Goal: Consume media (video, audio): Consume media (video, audio)

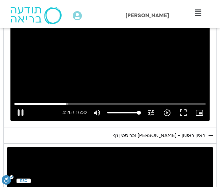
scroll to position [1116, 0]
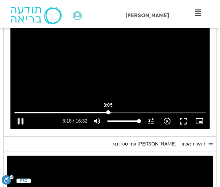
click at [108, 110] on input "Seek" at bounding box center [109, 112] width 191 height 4
click at [95, 76] on div "Skip Ad 8:23 pause 9:51 / 16:32 volume_up Mute tune Resolution Auto 240p slow_m…" at bounding box center [109, 73] width 199 height 112
type input "591.431651"
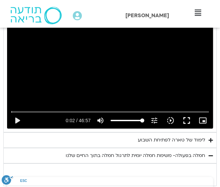
scroll to position [1284, 0]
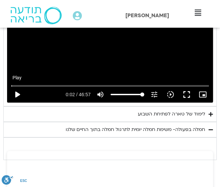
click at [16, 90] on button "play_arrow" at bounding box center [17, 94] width 16 height 16
click at [124, 58] on div "Skip Ad 22:04 pause 5:31 / 46:57 volume_up Mute tune Resolution Auto 720p slow_…" at bounding box center [110, 45] width 206 height 116
click at [122, 57] on div "Skip Ad 6:58 play_arrow 5:31 / 46:57 volume_up Mute tune Resolution Auto 720p s…" at bounding box center [110, 45] width 206 height 116
click at [34, 84] on input "Seek" at bounding box center [110, 86] width 198 height 4
click at [33, 84] on input "Seek" at bounding box center [110, 86] width 198 height 4
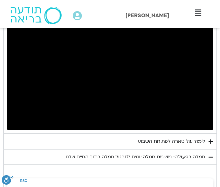
scroll to position [1251, 0]
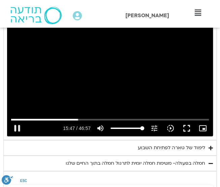
click at [107, 76] on div "Skip Ad 15:12 pause 15:47 / 46:57 volume_up Mute tune Resolution Auto 720p slow…" at bounding box center [110, 79] width 206 height 116
drag, startPoint x: 90, startPoint y: 58, endPoint x: 87, endPoint y: 59, distance: 3.4
click at [90, 58] on div "Skip Ad 15:12 play_arrow 15:47 / 46:57 volume_up Mute tune Resolution Auto 720p…" at bounding box center [110, 79] width 206 height 116
drag, startPoint x: 63, startPoint y: 74, endPoint x: 60, endPoint y: 75, distance: 4.1
click at [63, 74] on div "Skip Ad 5:54 pause 17:26 / 46:57 volume_up Mute tune Resolution Auto 720p slow_…" at bounding box center [110, 79] width 206 height 116
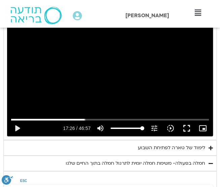
click at [142, 60] on div "Skip Ad 5:54 play_arrow 17:26 / 46:57 volume_up Mute tune Resolution Auto 720p …" at bounding box center [110, 79] width 206 height 116
click at [101, 84] on div "Skip Ad 5:54 pause 23:42 / 46:57 volume_up Mute tune Resolution Auto 720p slow_…" at bounding box center [110, 79] width 206 height 116
click at [110, 93] on div "Skip Ad 5:54 play_arrow 23:42 / 46:57 volume_up Mute tune Resolution Auto 720p …" at bounding box center [110, 79] width 206 height 116
click at [110, 117] on input "Seek" at bounding box center [110, 119] width 198 height 4
click at [109, 117] on input "Seek" at bounding box center [110, 119] width 198 height 4
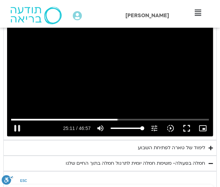
click at [150, 100] on div "Skip Ad 8:31 pause 25:11 / 46:57 volume_up Mute tune Resolution Auto 720p slow_…" at bounding box center [110, 79] width 206 height 116
click at [100, 62] on div "Skip Ad 0:26 play_arrow 25:11 / 46:57 volume_up Mute tune Resolution Auto 720p …" at bounding box center [110, 79] width 206 height 116
click at [159, 77] on div "Skip Ad 0:26 pause 25:26 / 46:57 volume_up Mute tune Resolution Auto 720p slow_…" at bounding box center [110, 79] width 206 height 116
click at [98, 79] on div "Skip Ad 18:23 play_arrow 25:26 / 46:57 volume_up Mute tune Resolution Auto 720p…" at bounding box center [110, 79] width 206 height 116
click at [109, 81] on div "Skip Ad 18:23 pause 25:28 / 46:57 volume_up Mute tune Resolution Auto 720p slow…" at bounding box center [110, 79] width 206 height 116
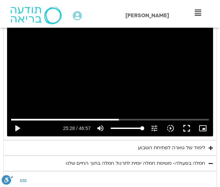
click at [116, 86] on div "Skip Ad 18:23 play_arrow 25:28 / 46:57 volume_up Mute tune Resolution Auto 720p…" at bounding box center [110, 79] width 206 height 116
click at [116, 117] on input "Seek" at bounding box center [110, 119] width 198 height 4
click at [63, 67] on div "Skip Ad 2:28 pause 24:56 / 46:57 volume_up Mute tune Resolution Auto 720p slow_…" at bounding box center [110, 79] width 206 height 116
click at [18, 124] on button "play_arrow" at bounding box center [17, 128] width 16 height 16
click at [135, 55] on div "Skip Ad 26:29 pause 25:44 / 46:57 volume_up Mute tune Resolution Auto 720p slow…" at bounding box center [110, 79] width 206 height 116
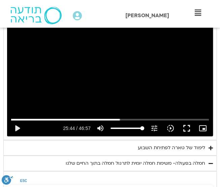
drag, startPoint x: 100, startPoint y: 80, endPoint x: 84, endPoint y: 100, distance: 26.1
click at [100, 80] on div "Skip Ad 1:34 play_arrow 25:44 / 46:57 volume_up Mute tune Resolution Auto 720p …" at bounding box center [110, 79] width 206 height 116
click at [90, 66] on div "Skip Ad 12:40 pause 26:48 / 46:57 volume_up Mute tune Resolution Auto 720p slow…" at bounding box center [110, 79] width 206 height 116
click at [121, 74] on div "Skip Ad 12:40 play_arrow 26:48 / 46:57 volume_up Mute tune Resolution Auto 720p…" at bounding box center [110, 79] width 206 height 116
click at [181, 117] on input "Seek" at bounding box center [110, 119] width 198 height 4
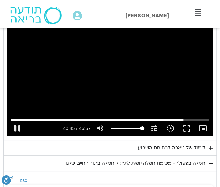
click at [137, 83] on div "Skip Ad 36:02 pause 40:45 / 46:57 volume_up Mute tune Resolution Auto 720p slow…" at bounding box center [110, 79] width 206 height 116
type input "2446.033418"
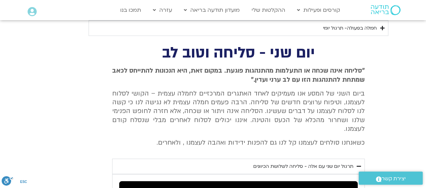
scroll to position [843, 0]
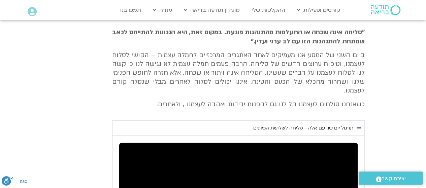
click at [220, 124] on div "תרגול יום שני עם אלה - סליחה לשלושת הכיוונים" at bounding box center [303, 128] width 100 height 8
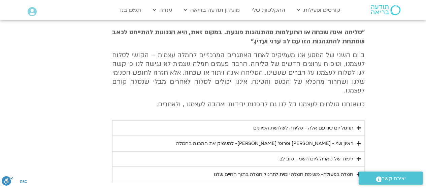
click at [220, 124] on div "תרגול יום שני עם אלה - סליחה לשלושת הכיוונים" at bounding box center [303, 128] width 100 height 8
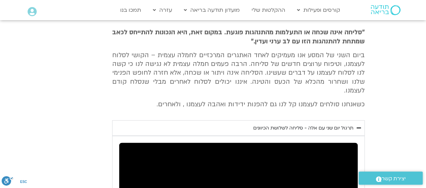
click at [220, 124] on div "תרגול יום שני עם אלה - סליחה לשלושת הכיוונים" at bounding box center [303, 128] width 100 height 8
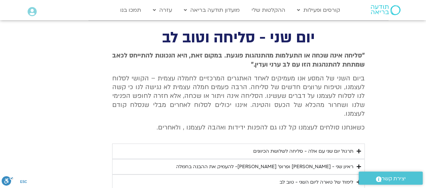
scroll to position [809, 0]
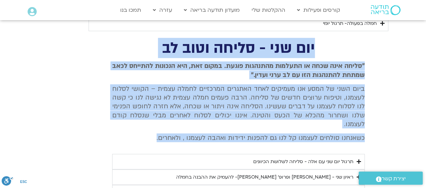
drag, startPoint x: 315, startPoint y: 44, endPoint x: 148, endPoint y: 119, distance: 183.6
click at [137, 123] on div "יום שני - סליחה וטוב לב "סליחה אינה שכחה או התעלמות מהתנהגות פוגעת. במקום זאת, …" at bounding box center [213, 128] width 303 height 175
copy div "יום שני - סליחה וטוב לב "סליחה אינה שכחה או התעלמות מהתנהגות פוגעת. במקום זאת, …"
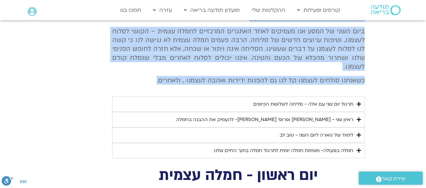
scroll to position [876, 0]
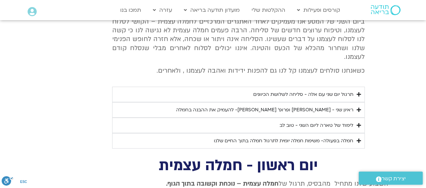
click at [220, 106] on div "ראיון שני - [PERSON_NAME] ופרופ׳ [PERSON_NAME]- להעמיק את ההבנה בחמלה" at bounding box center [264, 110] width 177 height 8
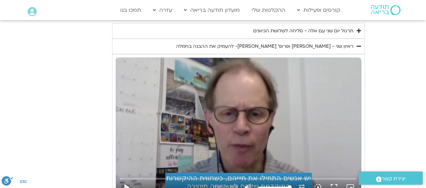
scroll to position [944, 0]
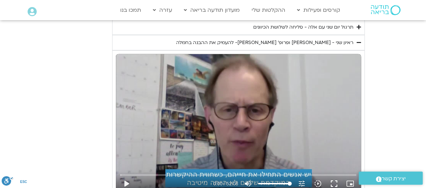
click at [220, 40] on icon "Accordion. Open links with Enter or Space, close with Escape, and navigate with…" at bounding box center [359, 42] width 4 height 5
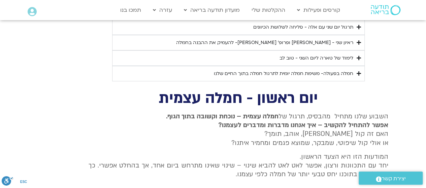
click at [220, 54] on div "לימוד של טארה ליום השני - טוב לב" at bounding box center [317, 58] width 74 height 8
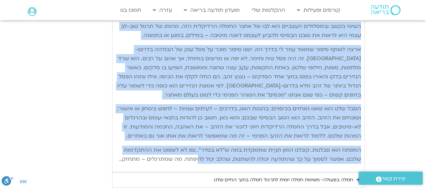
scroll to position [1180, 0]
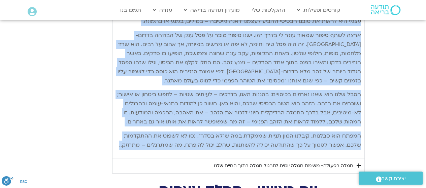
drag, startPoint x: 360, startPoint y: 62, endPoint x: 115, endPoint y: 152, distance: 260.6
copy div "lore ipsu do sita conse adipi elitse doeiu-te inci utlab – etdolorem aliqu enim…"
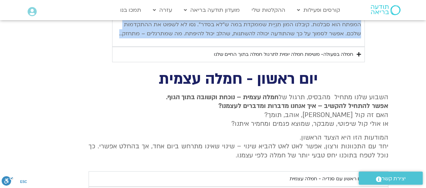
scroll to position [1281, 0]
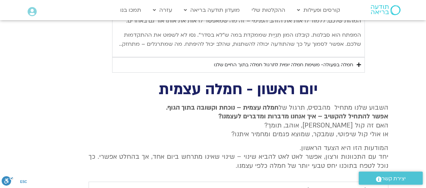
click at [220, 62] on icon "Accordion. Open links with Enter or Space, close with Escape, and navigate with…" at bounding box center [359, 64] width 4 height 5
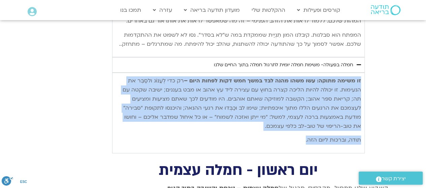
drag, startPoint x: 360, startPoint y: 78, endPoint x: 165, endPoint y: 130, distance: 202.1
click at [165, 130] on div "זו משימה מתוקה: עשו משהו מהנה לבד במשך חמש דקות לפחות היום – רק כדי לְעַנּוֹג ו…" at bounding box center [238, 110] width 245 height 68
copy div "זו משימה מתוקה: עשו משהו מהנה לבד במשך חמש דקות לפחות היום – רק כדי לְעַנּוֹג ו…"
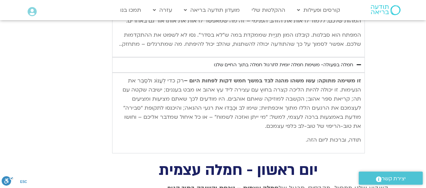
click at [220, 62] on icon "Accordion. Open links with Enter or Space, close with Escape, and navigate with…" at bounding box center [359, 64] width 4 height 5
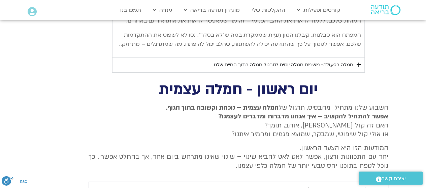
click at [220, 63] on icon "Accordion. Open links with Enter or Space, close with Escape, and navigate with…" at bounding box center [359, 64] width 4 height 5
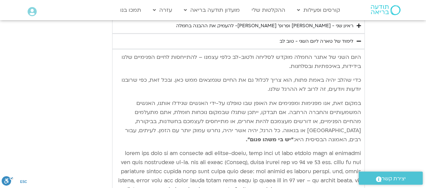
scroll to position [944, 0]
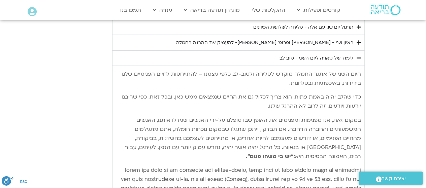
click at [220, 56] on icon "Accordion. Open links with Enter or Space, close with Escape, and navigate with…" at bounding box center [359, 58] width 4 height 5
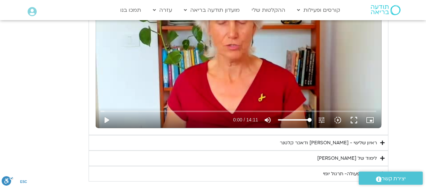
scroll to position [741, 0]
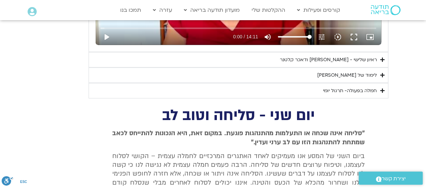
click at [220, 89] on div "חמלה בפעולה- תרגול יומי" at bounding box center [350, 91] width 54 height 8
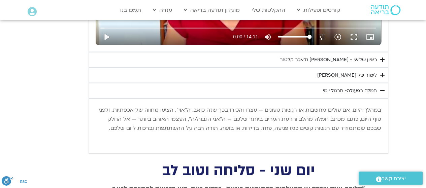
click at [220, 72] on div "לימוד של [PERSON_NAME]" at bounding box center [347, 75] width 60 height 8
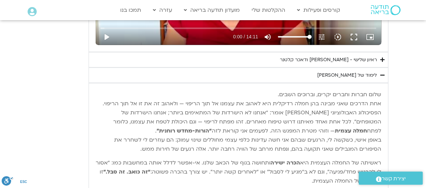
click at [220, 58] on div "ראיון שלישי - [PERSON_NAME] ודאכר קלטנר" at bounding box center [328, 60] width 97 height 8
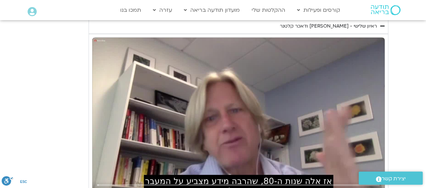
scroll to position [775, 0]
click at [220, 24] on icon "Accordion. Open links with Enter or Space, close with Escape, and navigate with…" at bounding box center [382, 26] width 4 height 5
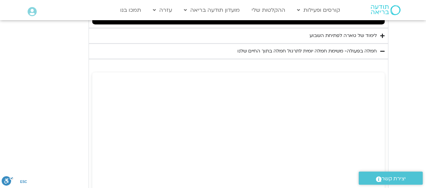
scroll to position [1820, 0]
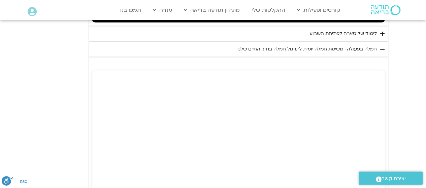
click at [220, 41] on summary "חמלה בפעולה- משימת חמלה יומית לתרגול חמלה בתוך החיים שלנו" at bounding box center [239, 49] width 300 height 16
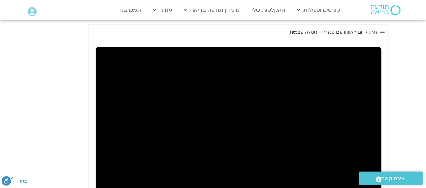
scroll to position [1252, 0]
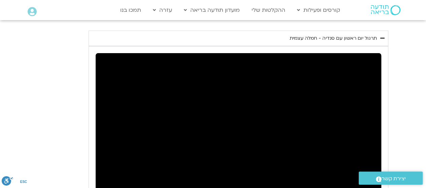
click at [385, 31] on summary "תרגול יום ראשון עם סנדיה - חמלה עצמית" at bounding box center [239, 39] width 300 height 16
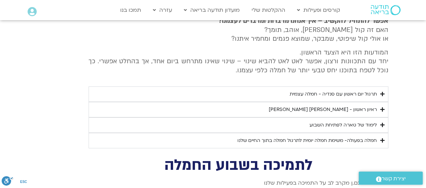
scroll to position [1203, 0]
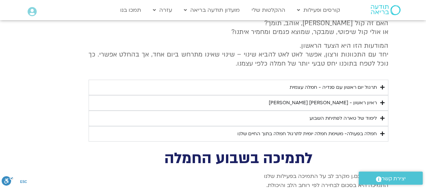
click at [342, 130] on div "חמלה בפעולה- משימת חמלה יומית לתרגול חמלה בתוך החיים שלנו" at bounding box center [308, 134] width 140 height 8
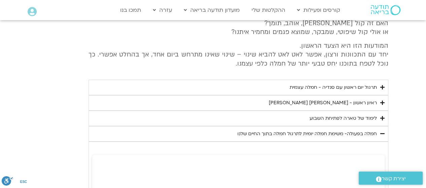
click at [382, 131] on icon "Accordion. Open links with Enter or Space, close with Escape, and navigate with…" at bounding box center [382, 133] width 4 height 5
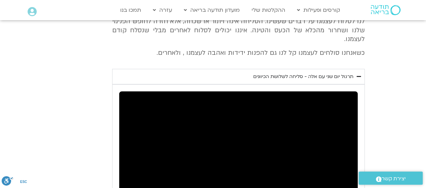
scroll to position [898, 0]
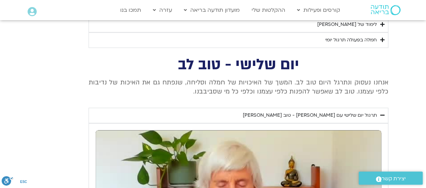
type input "5.557505"
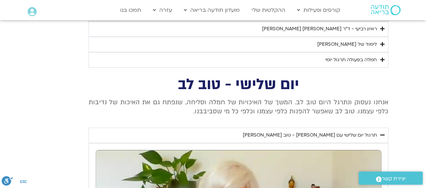
type input "0.062126"
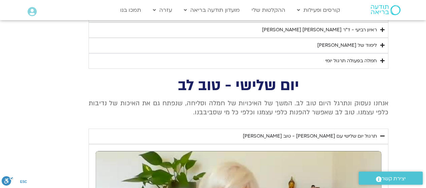
type input "5.698384"
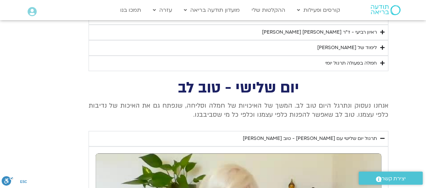
type input "0.188916"
type input "5.830662"
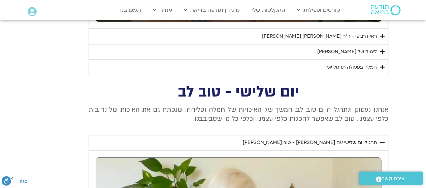
type input "0.317079"
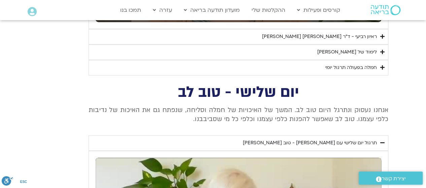
type input "5.967446"
type input "0.449956"
type input "6.100742"
type input "0.58348"
type input "6.227873"
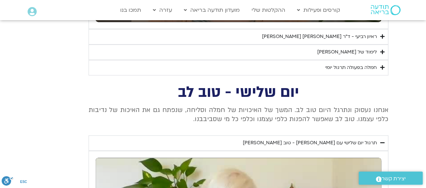
type input "0.715943"
type input "6.369639"
type input "0.850213"
type input "6.503437"
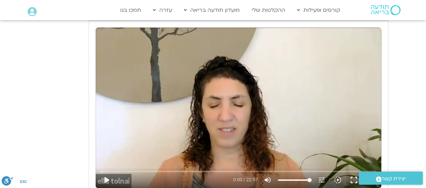
type input "1.927956"
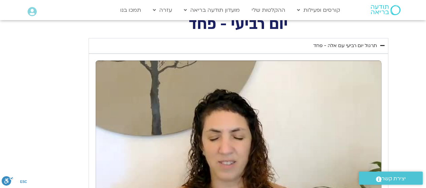
type input "0.009154"
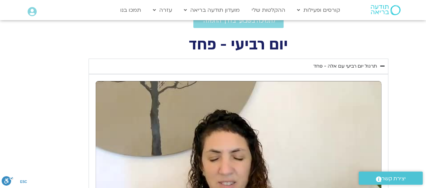
type input "2.068694"
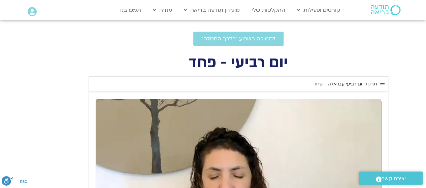
type input "0.129562"
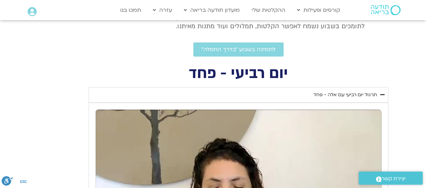
type input "2.204213"
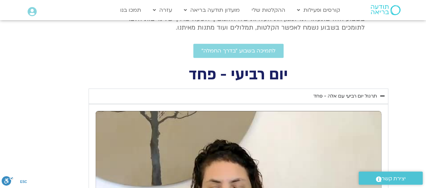
type input "0.263041"
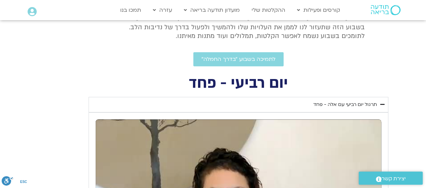
type input "2.344252"
type input "0.388738"
type input "2.477814"
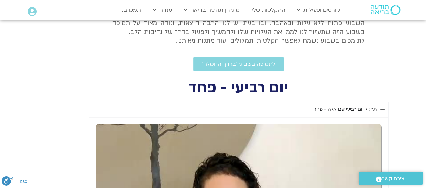
type input "0.517077"
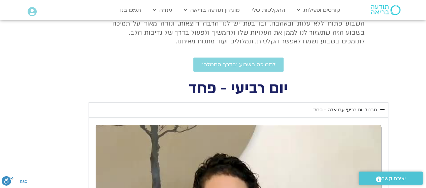
type input "2.606927"
type input "0.667295"
type input "2.738687"
type input "0.806879"
type input "2.877549"
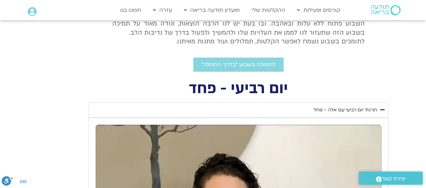
type input "2.833624"
